Goal: Contribute content: Add original content to the website for others to see

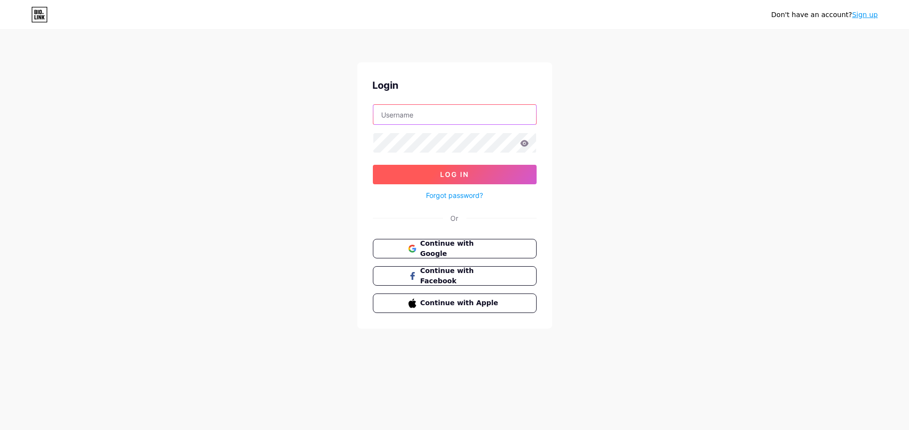
type input "[EMAIL_ADDRESS][DOMAIN_NAME]"
click at [452, 177] on span "Log In" at bounding box center [454, 174] width 29 height 8
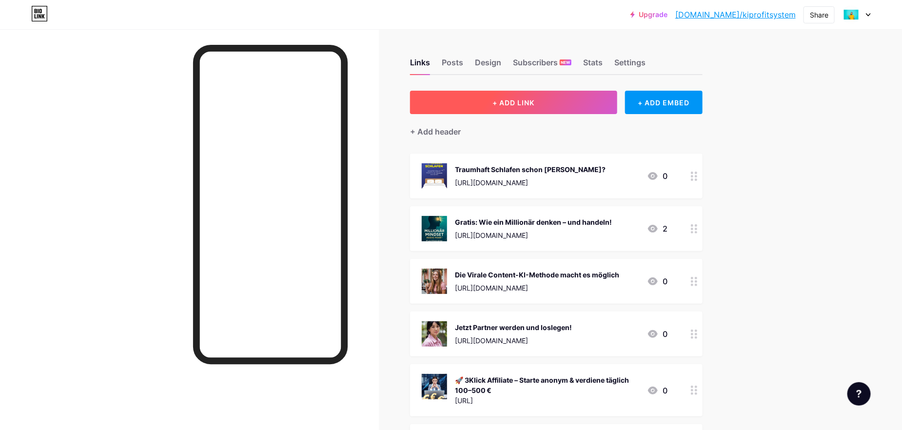
click at [511, 97] on button "+ ADD LINK" at bounding box center [513, 102] width 207 height 23
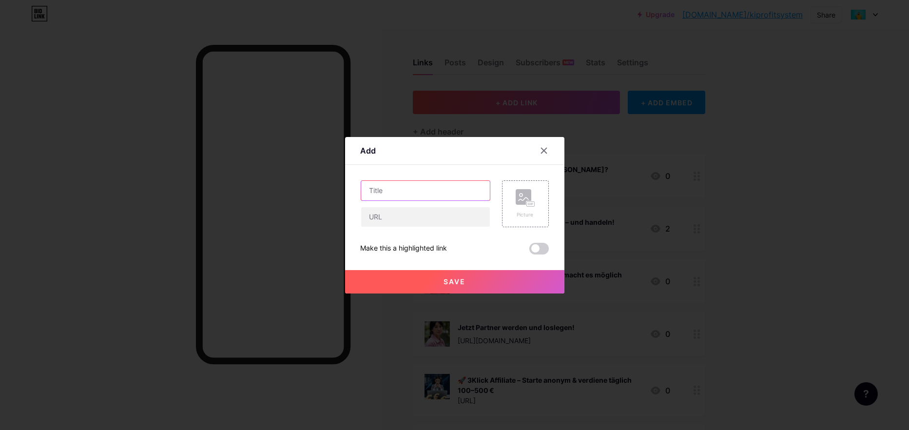
click at [383, 192] on input "text" at bounding box center [425, 190] width 129 height 19
type input "Ki Meisterkurs mit Rabat"
click at [367, 215] on input "text" at bounding box center [425, 216] width 129 height 19
click at [388, 218] on input "text" at bounding box center [425, 216] width 129 height 19
paste input "[URL][DOMAIN_NAME]"
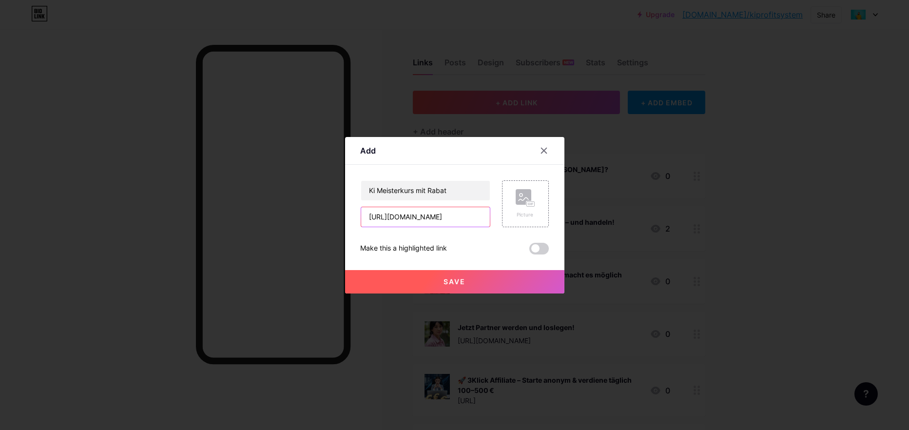
type input "[URL][DOMAIN_NAME]"
click at [448, 279] on span "Save" at bounding box center [454, 281] width 22 height 8
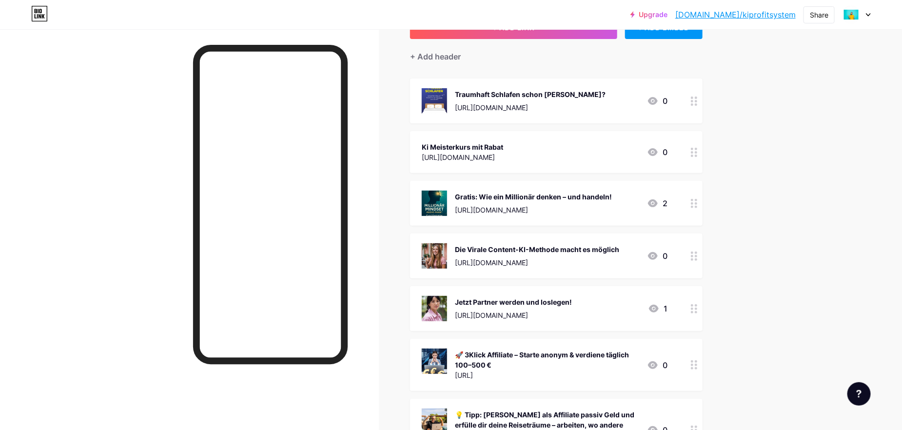
scroll to position [97, 0]
